Goal: Task Accomplishment & Management: Use online tool/utility

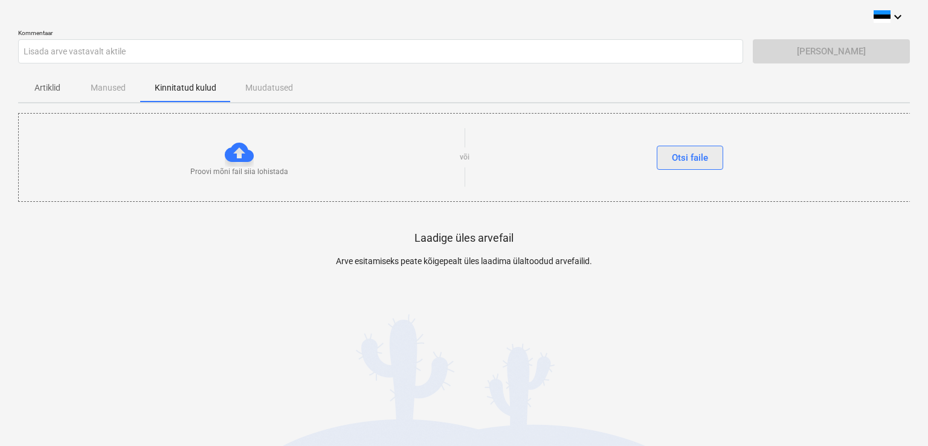
click at [679, 160] on div "Otsi faile" at bounding box center [690, 158] width 36 height 16
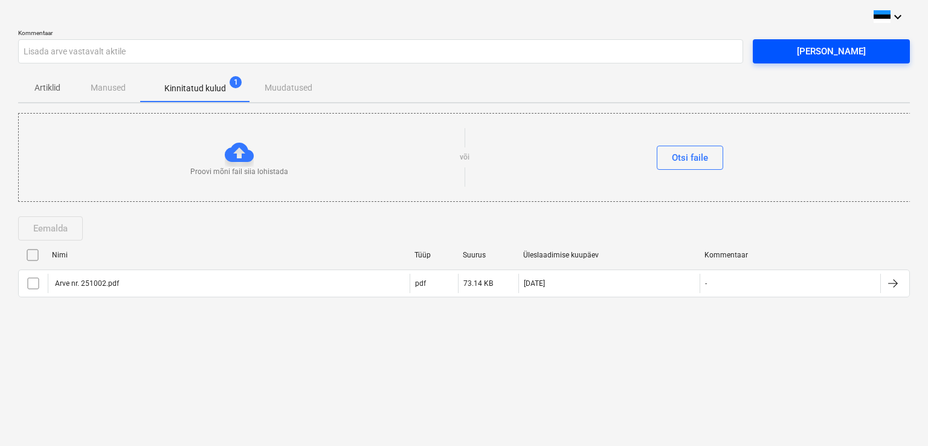
click at [810, 56] on div "Saada arve" at bounding box center [831, 52] width 69 height 16
